Goal: Complete application form

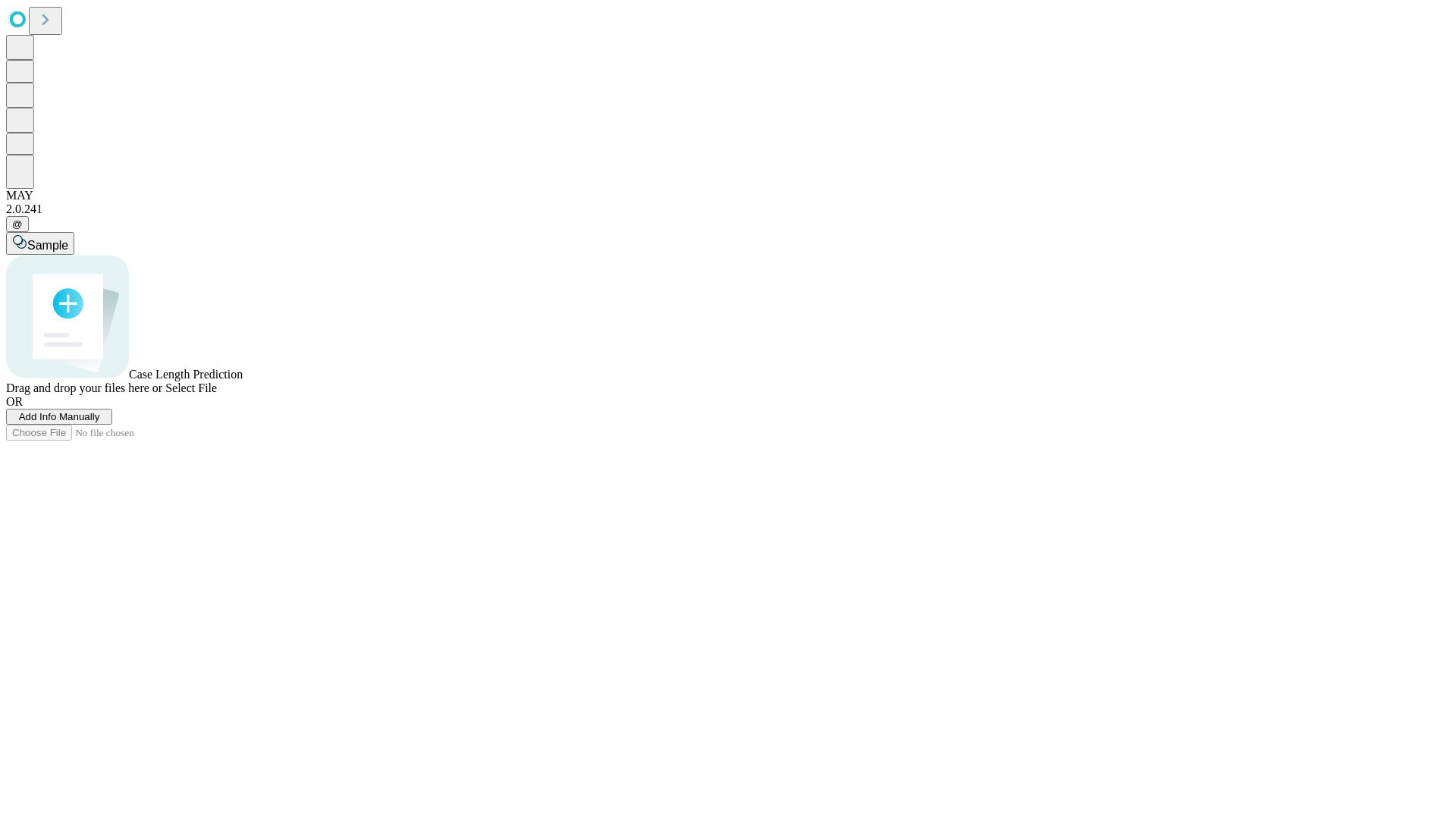
click at [100, 422] on span "Add Info Manually" at bounding box center [59, 417] width 81 height 12
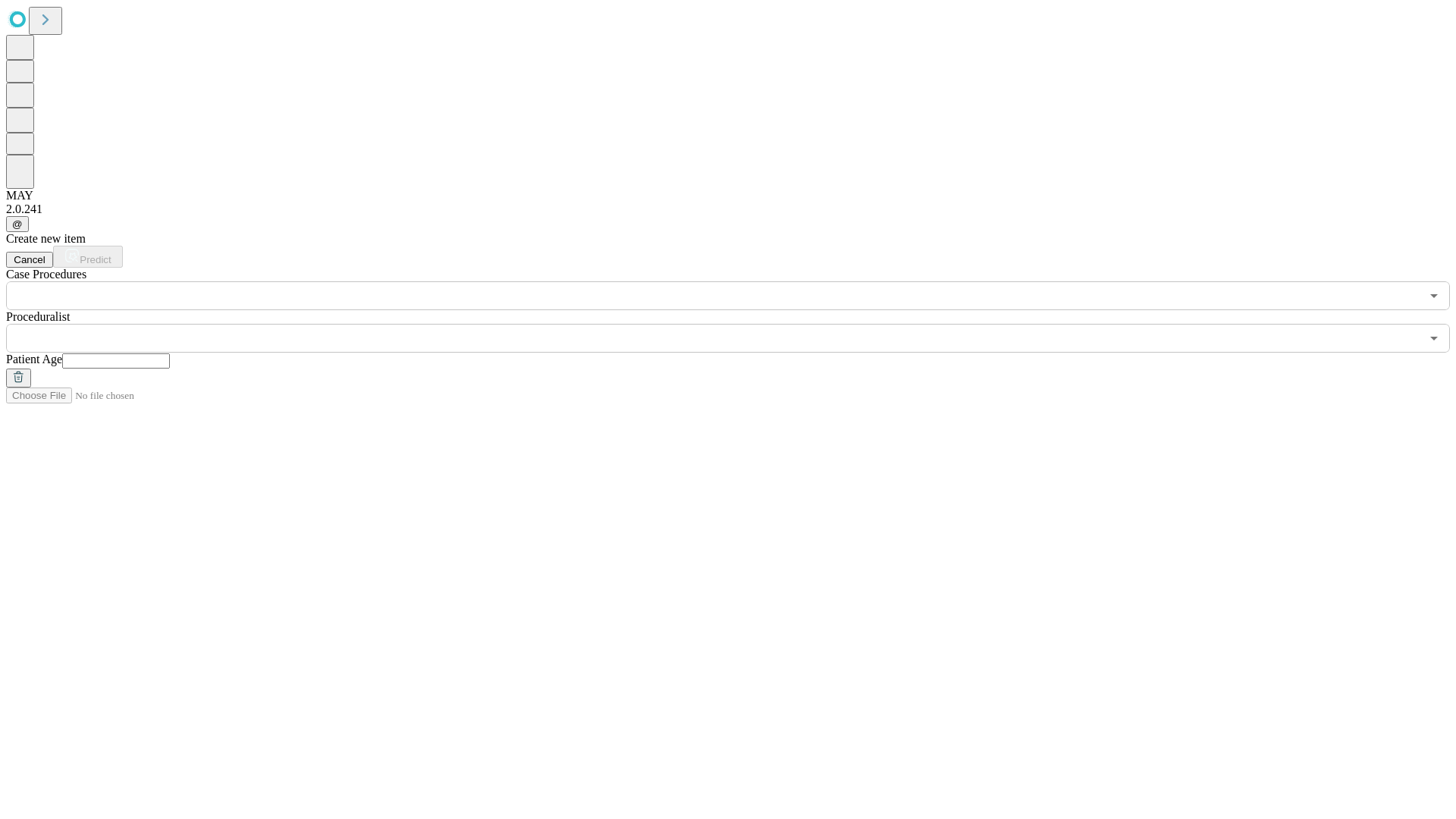
click at [170, 353] on input "text" at bounding box center [115, 360] width 108 height 15
type input "**"
click at [738, 324] on input "text" at bounding box center [713, 339] width 1414 height 29
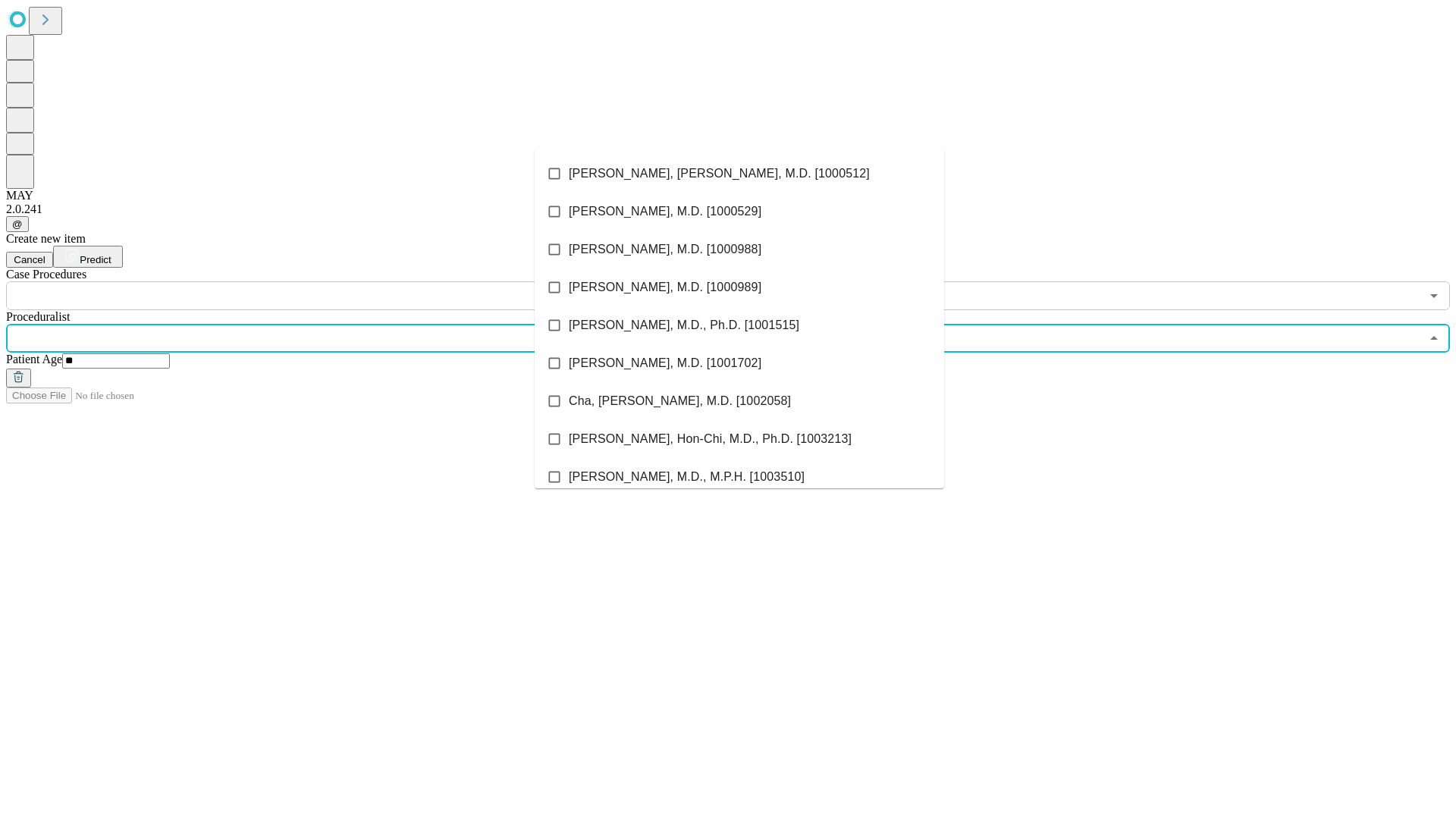
click at [739, 173] on li "[PERSON_NAME], [PERSON_NAME], M.D. [1000512]" at bounding box center [739, 173] width 410 height 38
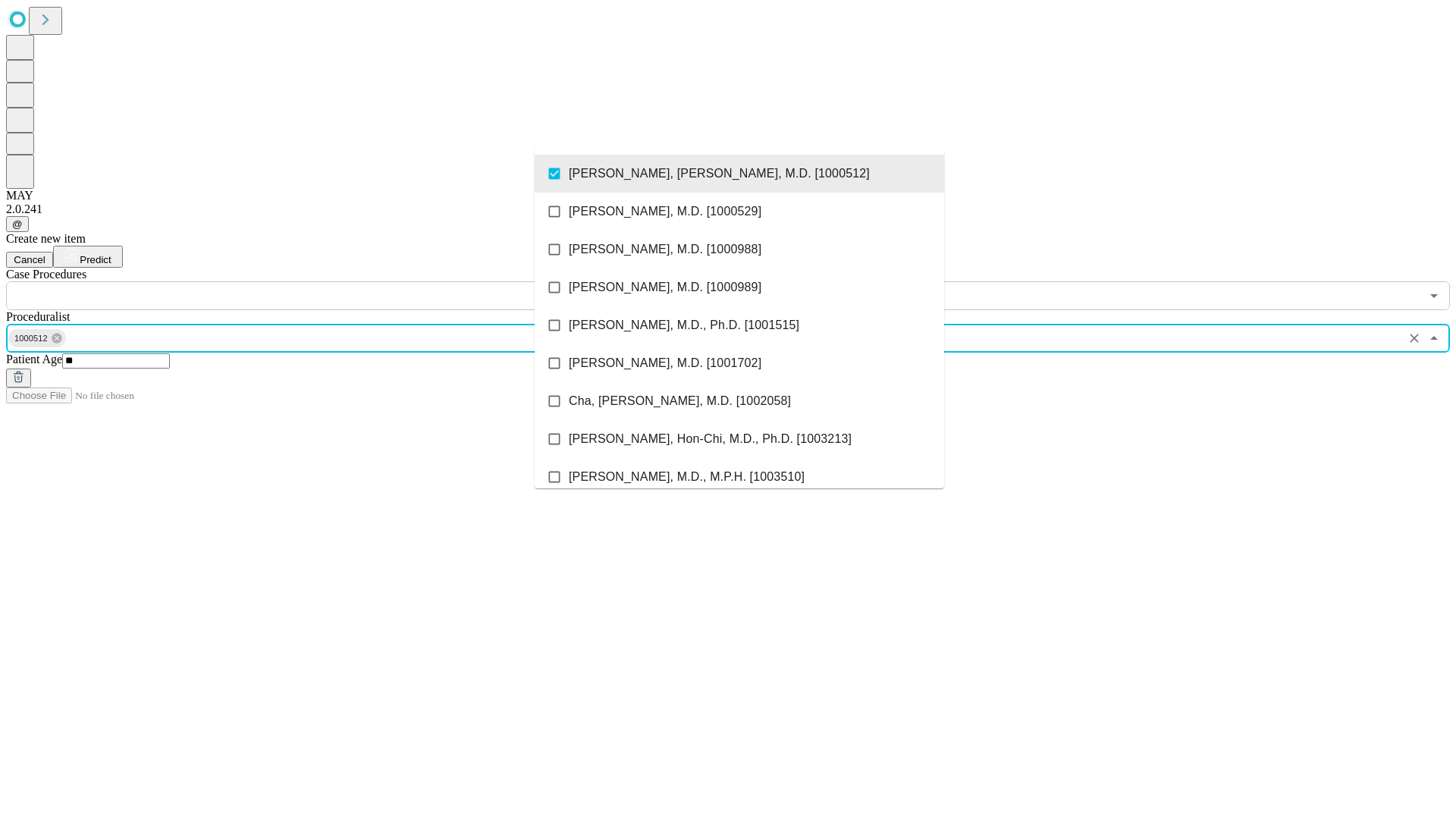
click at [319, 281] on input "text" at bounding box center [713, 296] width 1414 height 29
